Goal: Check status: Check status

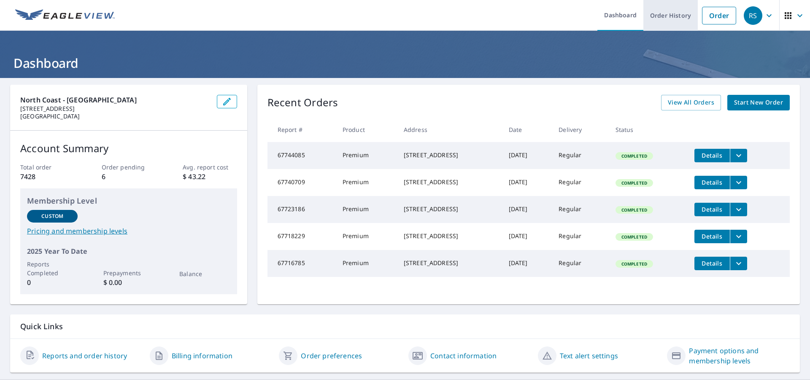
click at [661, 18] on link "Order History" at bounding box center [670, 15] width 54 height 31
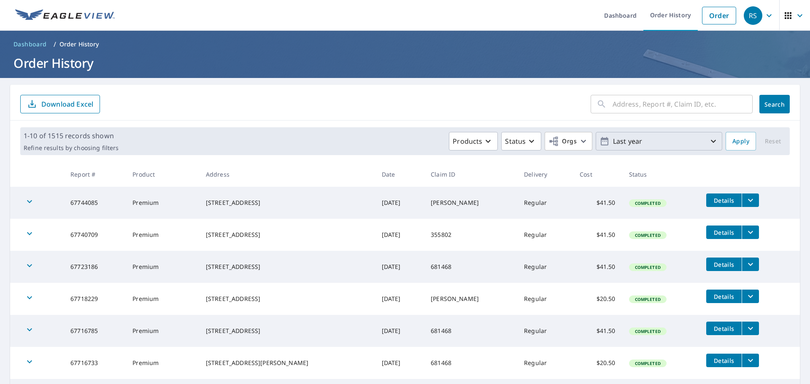
click at [708, 143] on icon "button" at bounding box center [713, 141] width 10 height 10
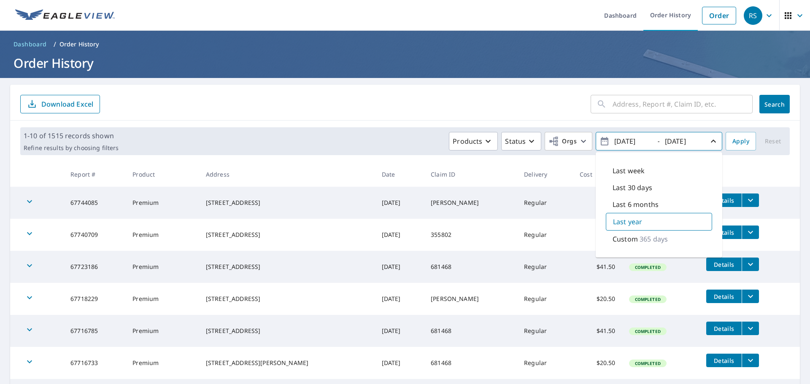
click at [639, 242] on p "365 days" at bounding box center [653, 239] width 28 height 10
type input "[DATE]"
click at [732, 145] on span "Apply" at bounding box center [740, 141] width 17 height 11
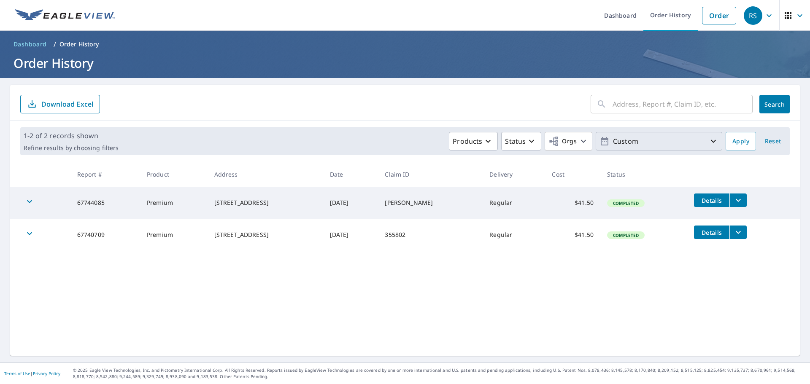
click at [708, 143] on icon "button" at bounding box center [713, 141] width 10 height 10
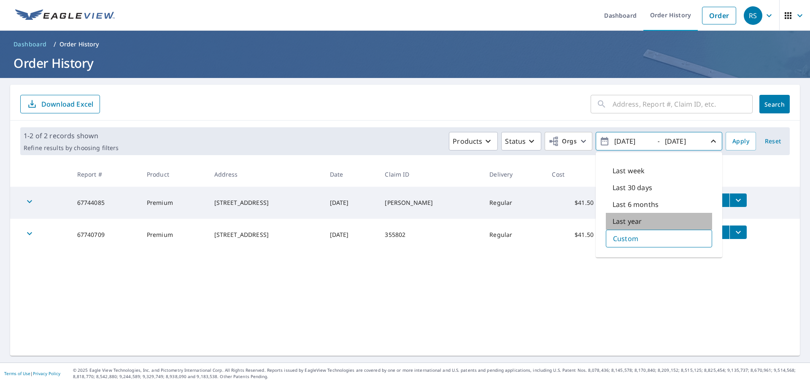
click at [612, 219] on p "Last year" at bounding box center [626, 221] width 29 height 10
type input "[DATE]"
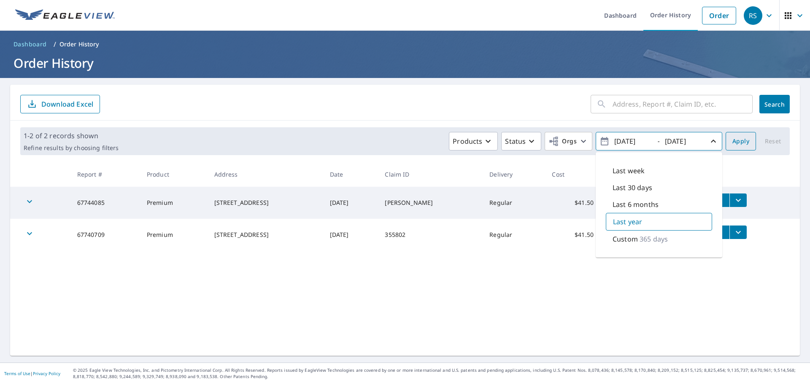
click at [738, 140] on span "Apply" at bounding box center [740, 141] width 17 height 11
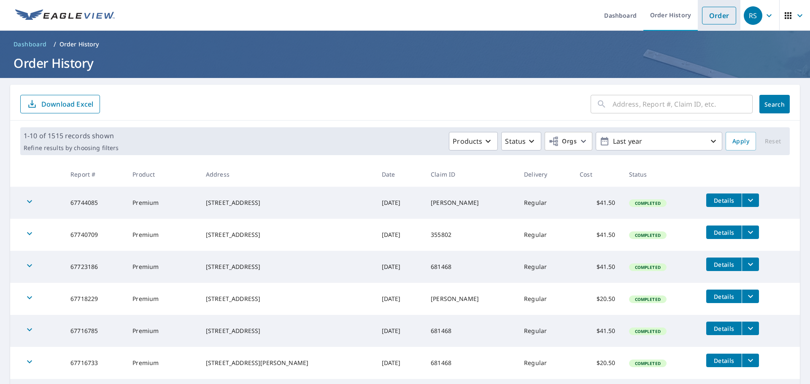
click at [711, 19] on link "Order" at bounding box center [719, 16] width 34 height 18
